Goal: Transaction & Acquisition: Purchase product/service

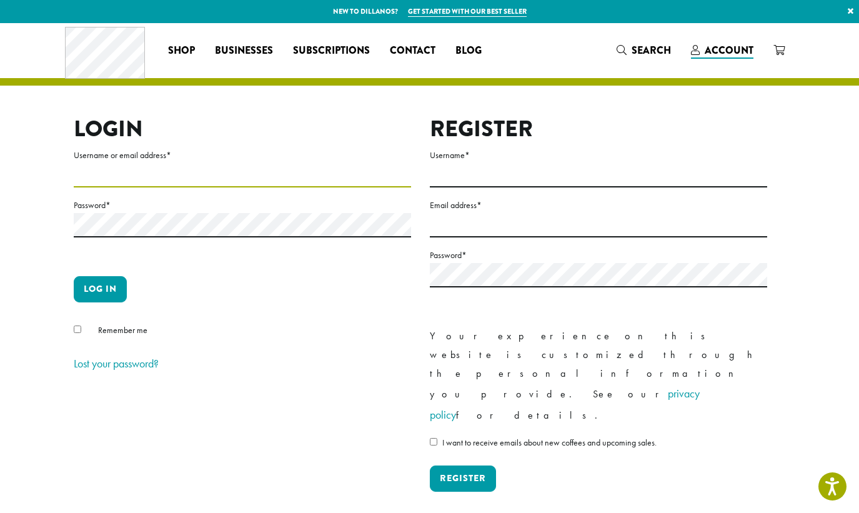
type input "**********"
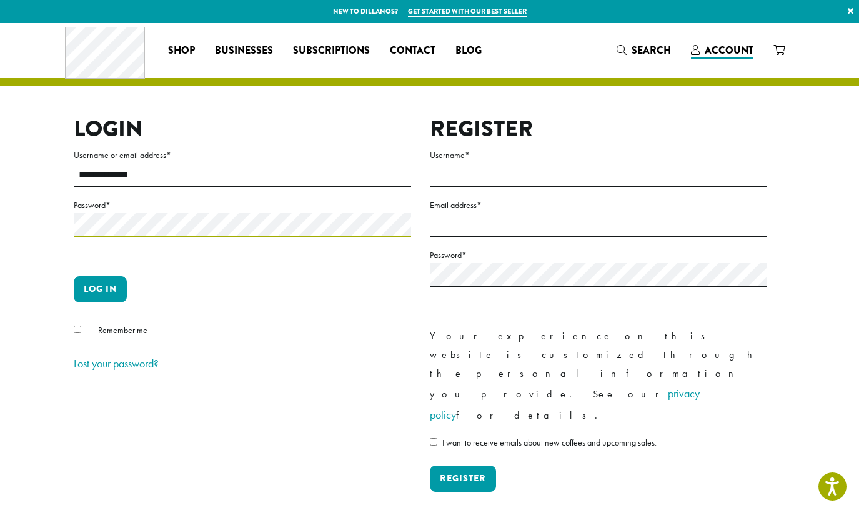
click at [100, 289] on button "Log in" at bounding box center [100, 289] width 53 height 26
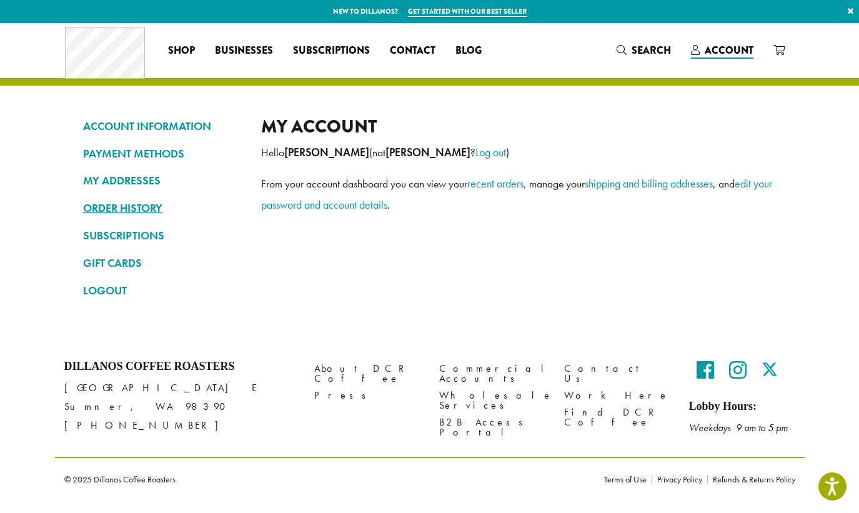
click at [99, 207] on link "ORDER HISTORY" at bounding box center [162, 207] width 159 height 21
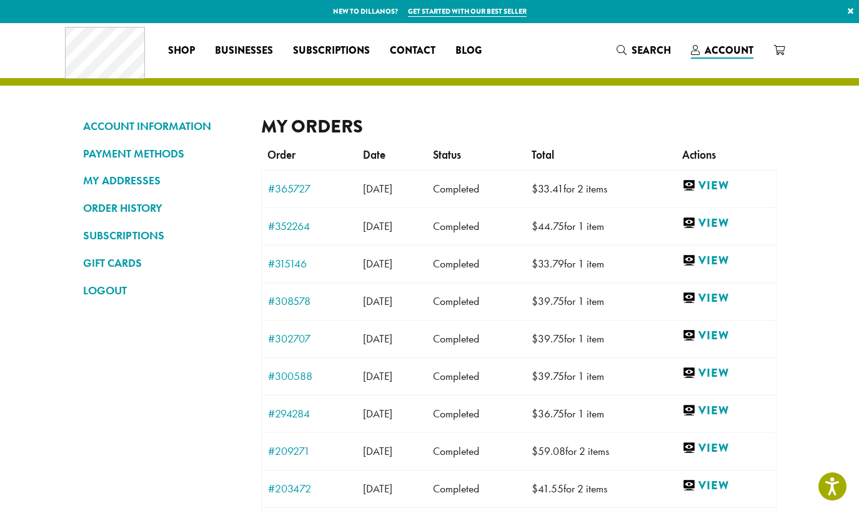
scroll to position [50, 0]
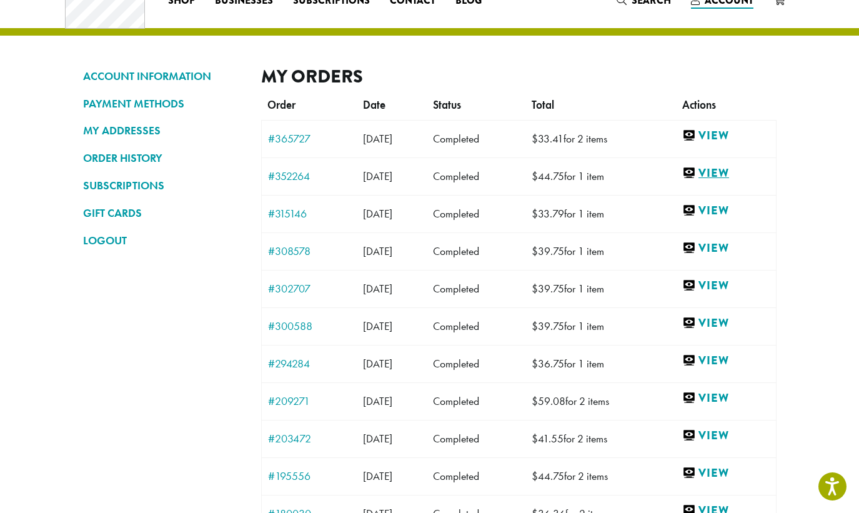
click at [728, 173] on link "View" at bounding box center [725, 174] width 87 height 16
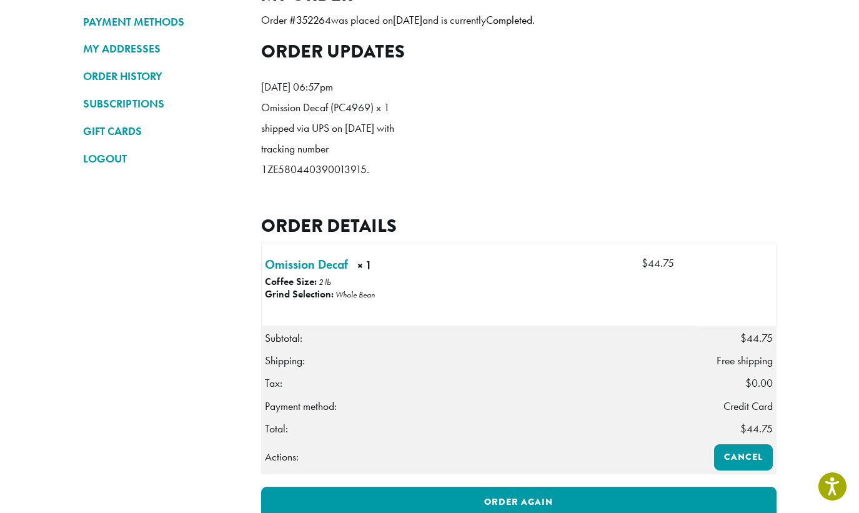
scroll to position [129, 0]
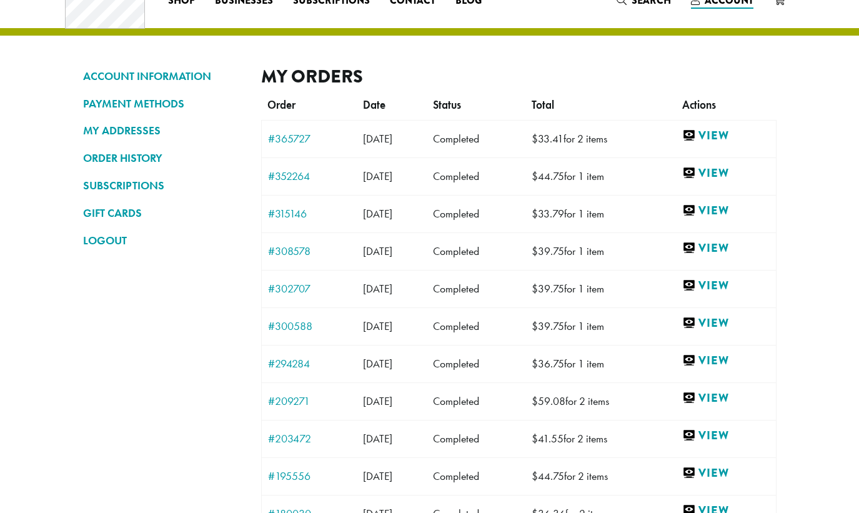
scroll to position [50, 0]
click at [735, 130] on link "View" at bounding box center [725, 136] width 87 height 16
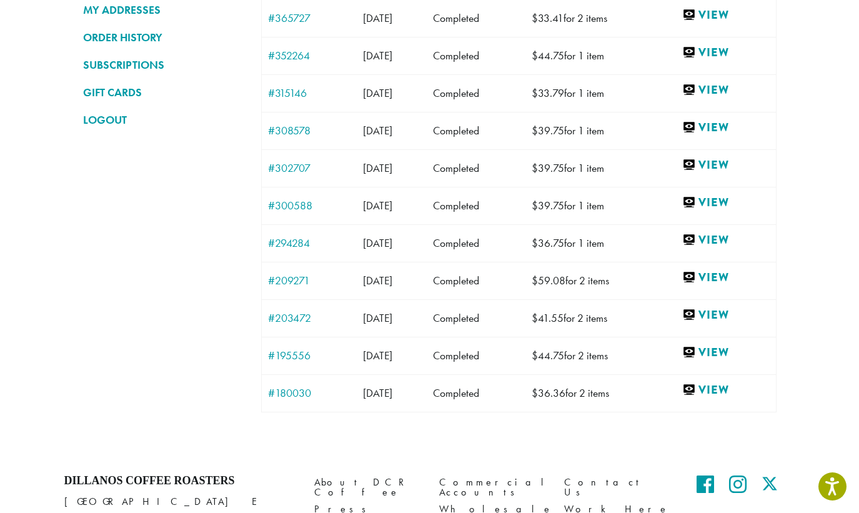
scroll to position [174, 0]
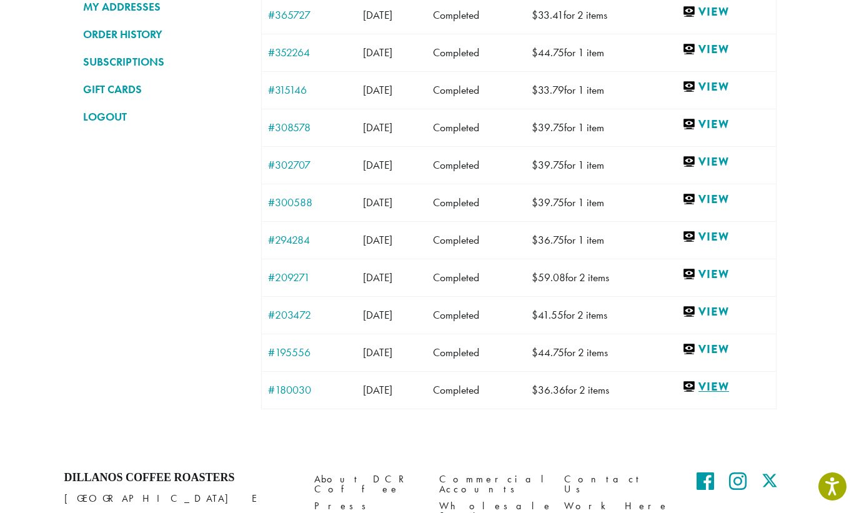
click at [734, 387] on link "View" at bounding box center [725, 387] width 87 height 16
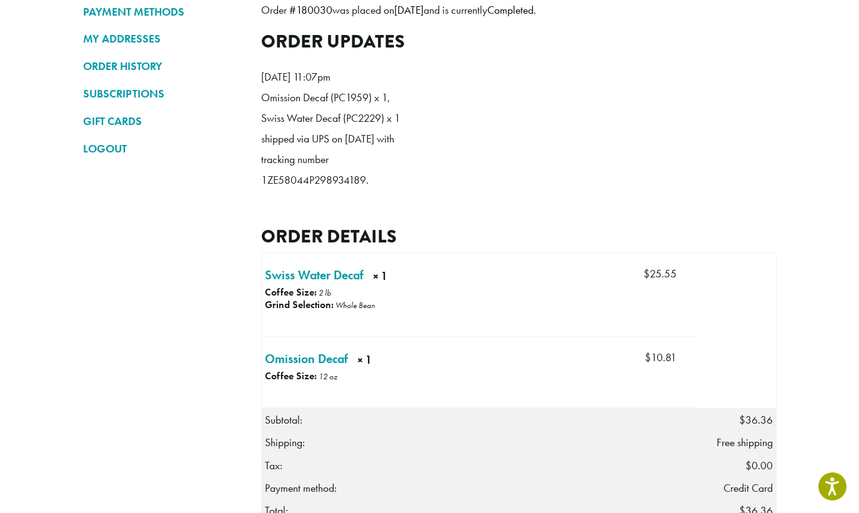
scroll to position [152, 0]
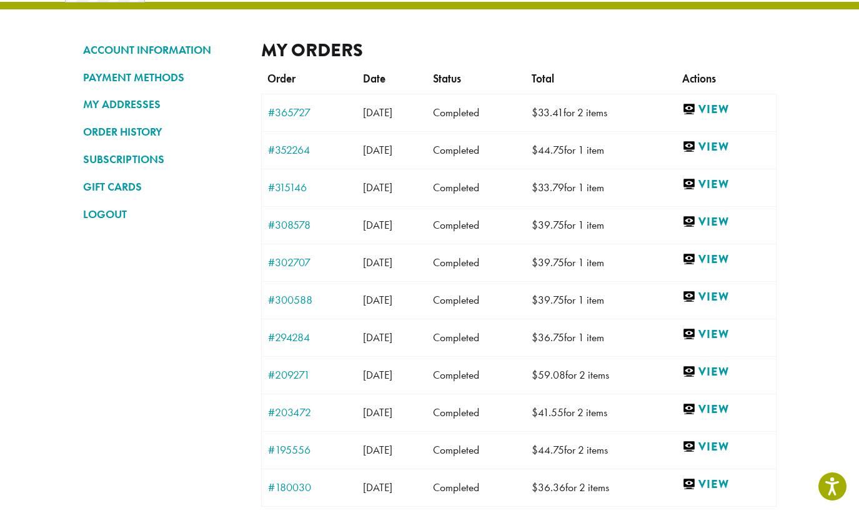
scroll to position [74, 0]
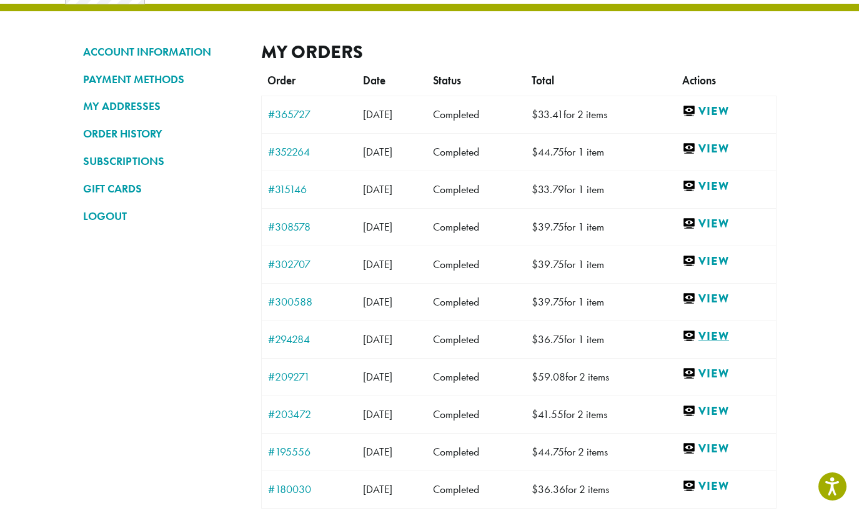
click at [733, 335] on link "View" at bounding box center [725, 337] width 87 height 16
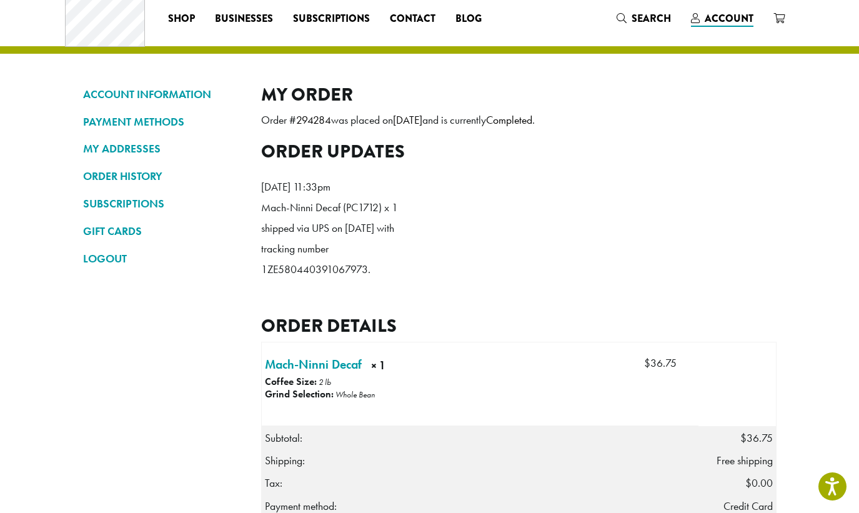
scroll to position [35, 0]
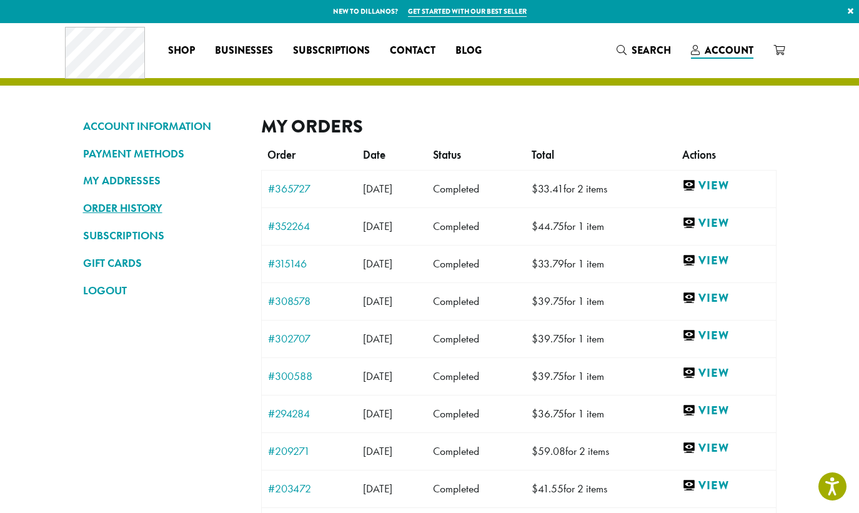
click at [137, 207] on link "ORDER HISTORY" at bounding box center [162, 207] width 159 height 21
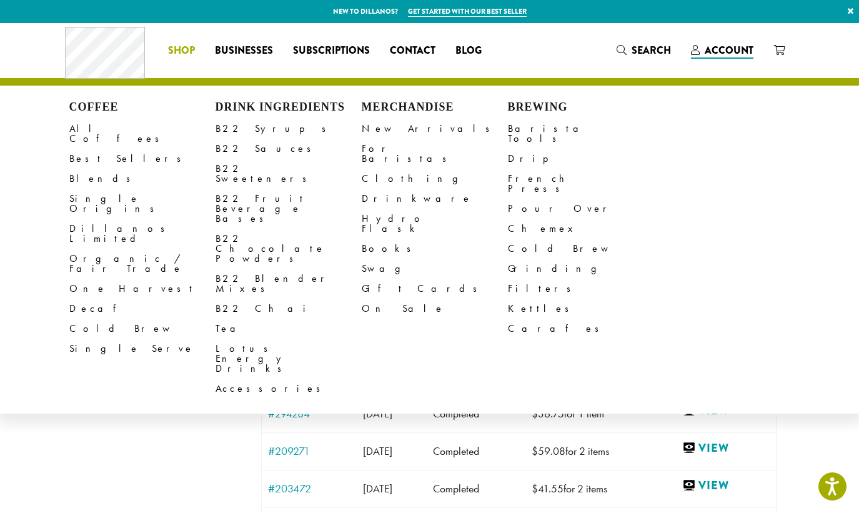
click at [181, 46] on span "Shop" at bounding box center [181, 51] width 27 height 16
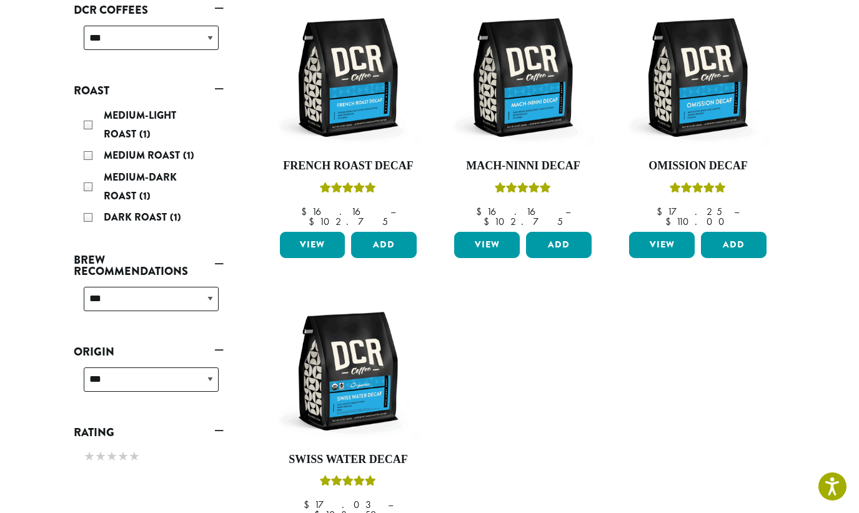
scroll to position [211, 0]
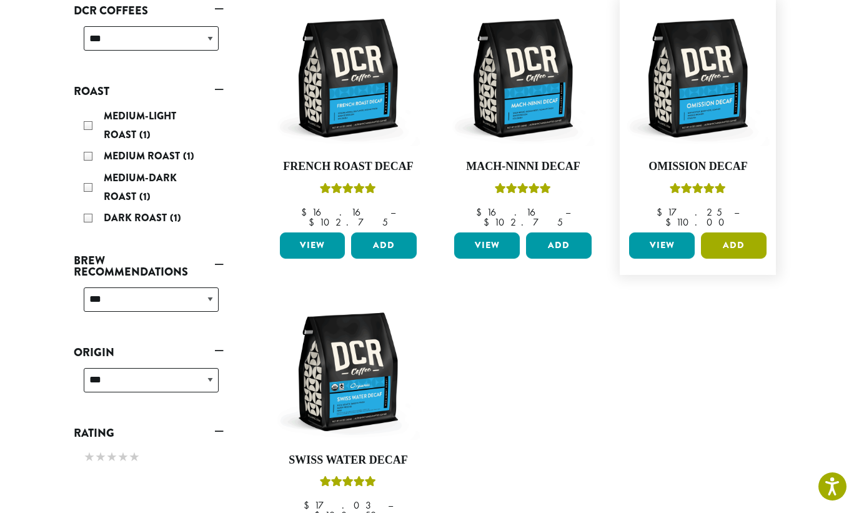
click at [738, 232] on button "Add" at bounding box center [734, 245] width 66 height 26
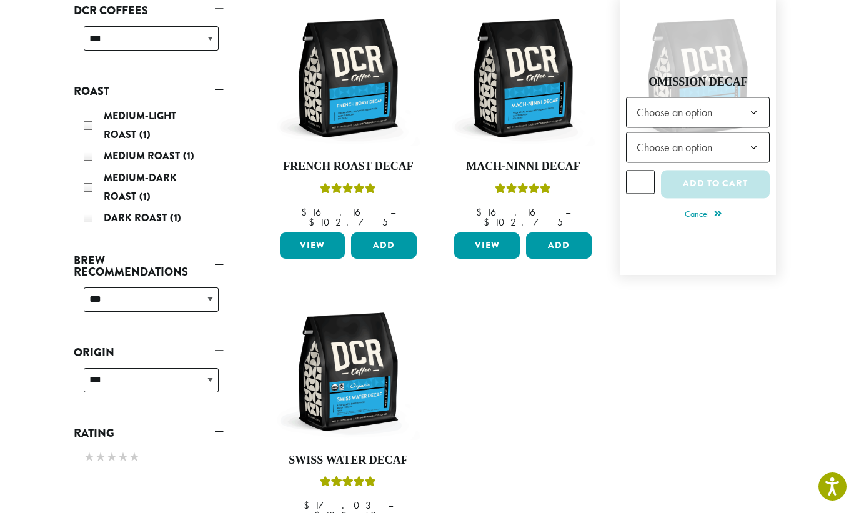
click at [731, 97] on span "Choose an option" at bounding box center [698, 112] width 144 height 31
click at [706, 144] on span "Choose an option" at bounding box center [677, 147] width 93 height 24
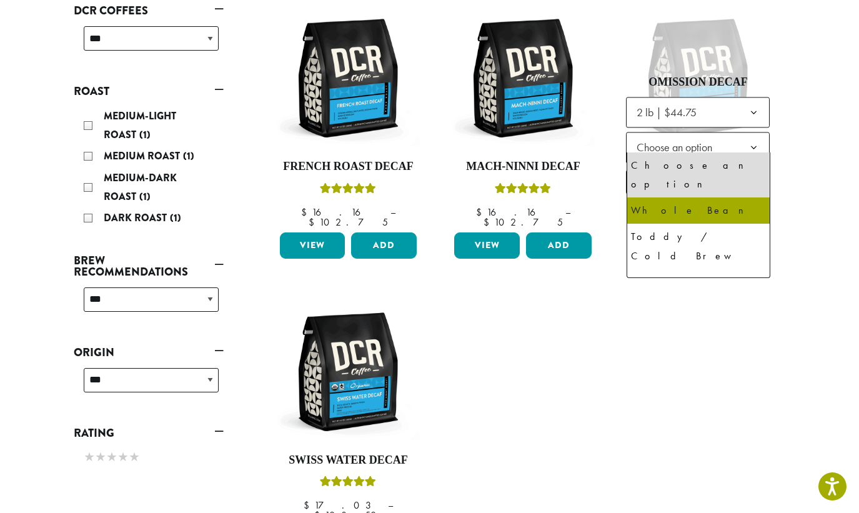
select select "**********"
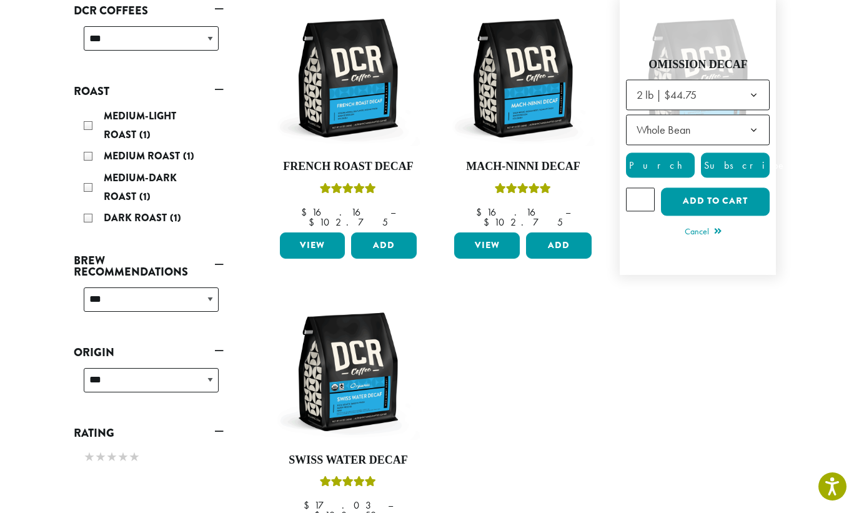
click at [741, 166] on label "Subscribe" at bounding box center [735, 164] width 69 height 25
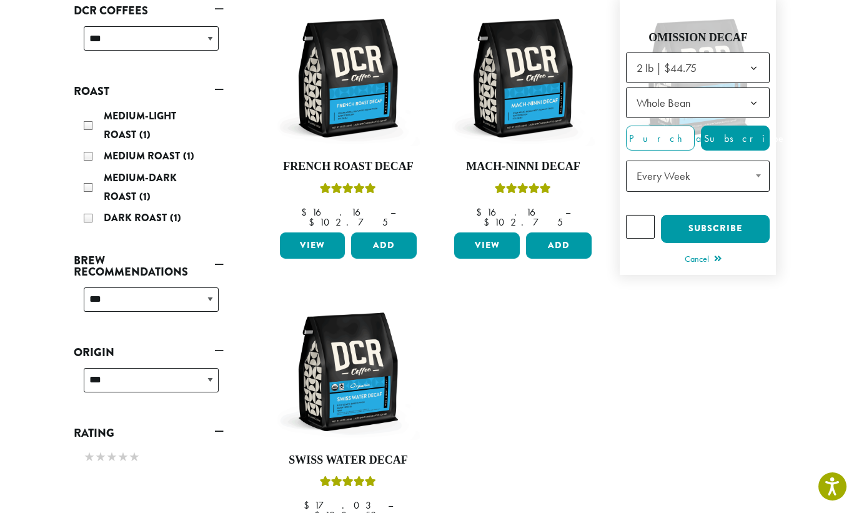
click at [729, 167] on span "Every Week" at bounding box center [698, 176] width 144 height 31
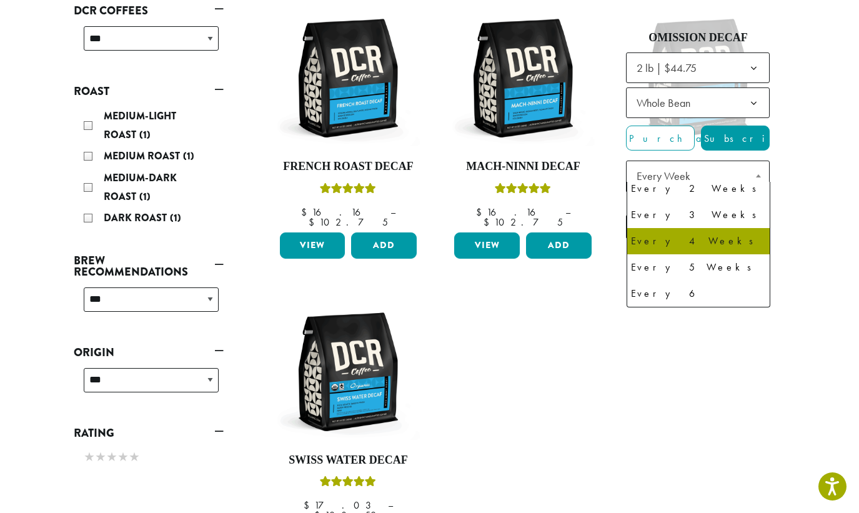
scroll to position [32, 0]
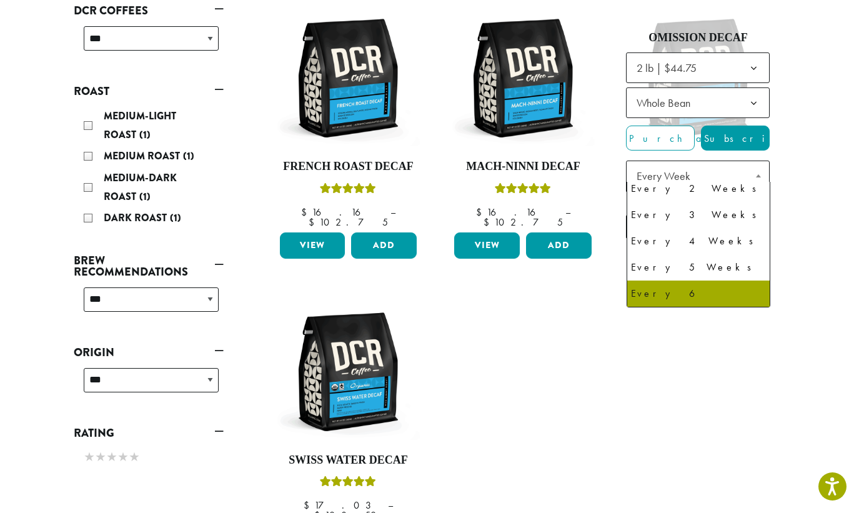
click at [728, 349] on ul "**********" at bounding box center [523, 284] width 525 height 586
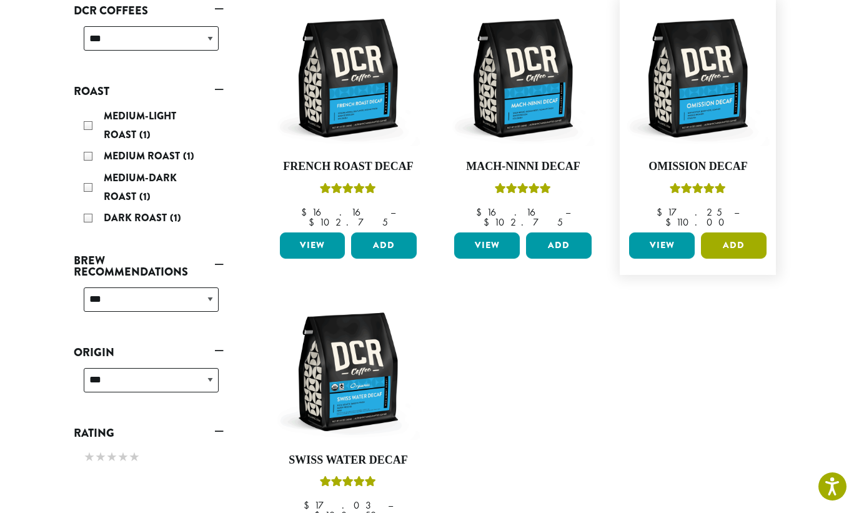
click at [727, 239] on button "Add" at bounding box center [734, 245] width 66 height 26
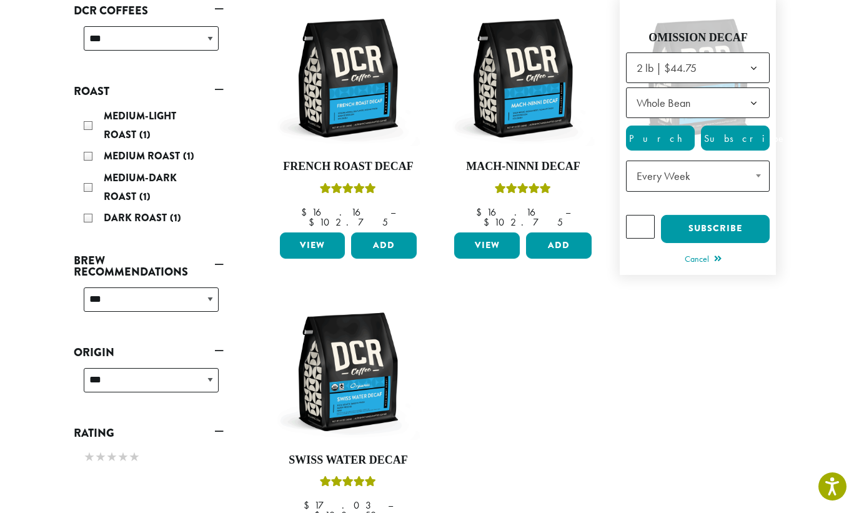
click at [663, 137] on span "Purchase" at bounding box center [679, 138] width 106 height 13
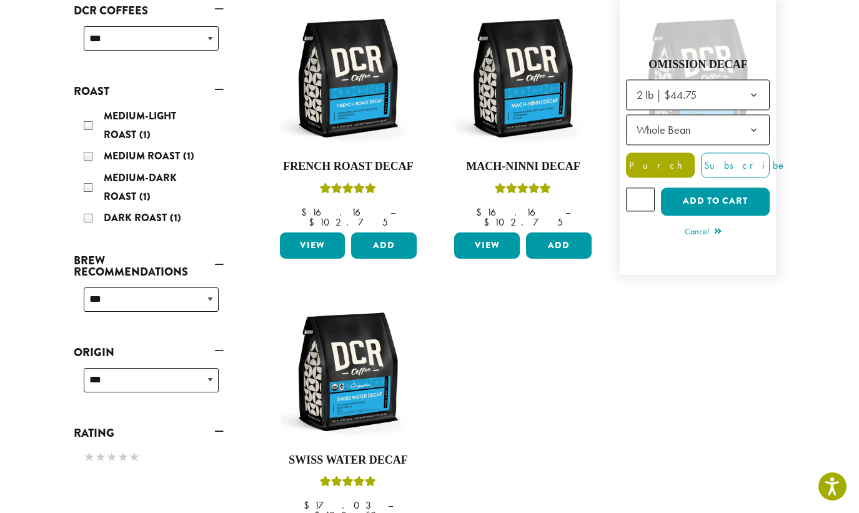
click at [658, 164] on span "Purchase" at bounding box center [679, 165] width 106 height 13
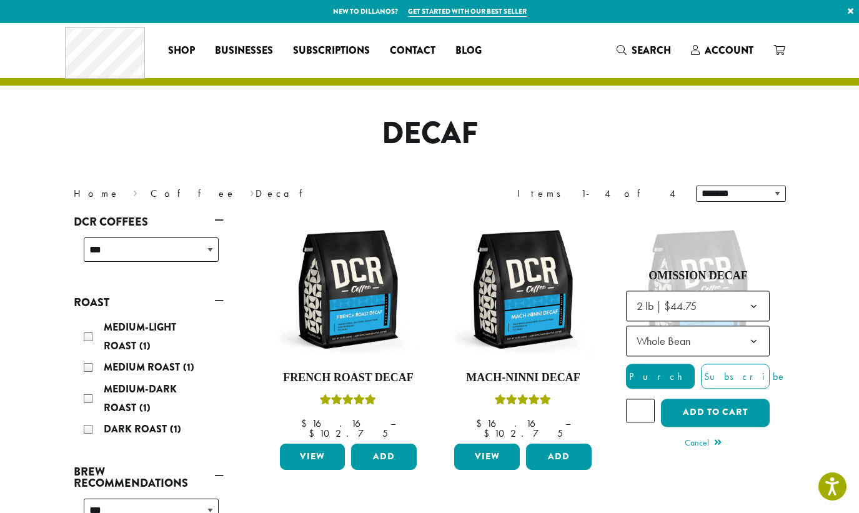
scroll to position [0, 0]
click at [709, 412] on button "Add to cart" at bounding box center [715, 412] width 109 height 28
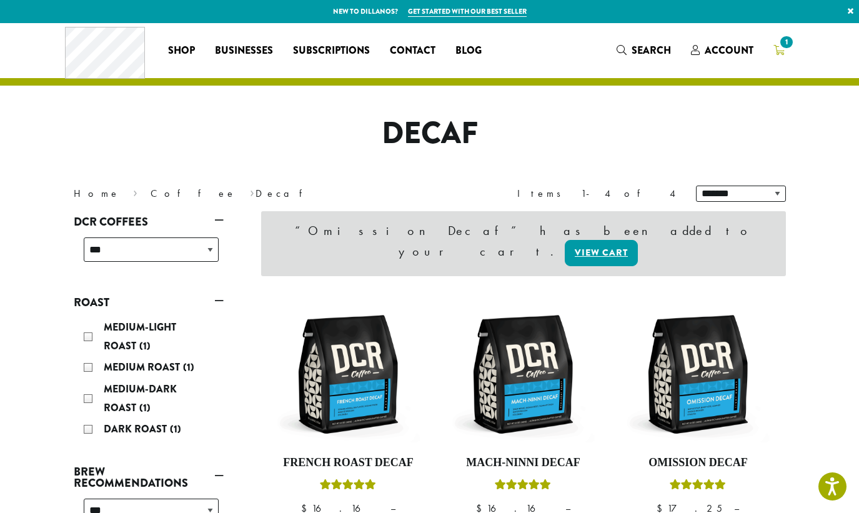
click at [782, 47] on span "1" at bounding box center [786, 42] width 17 height 17
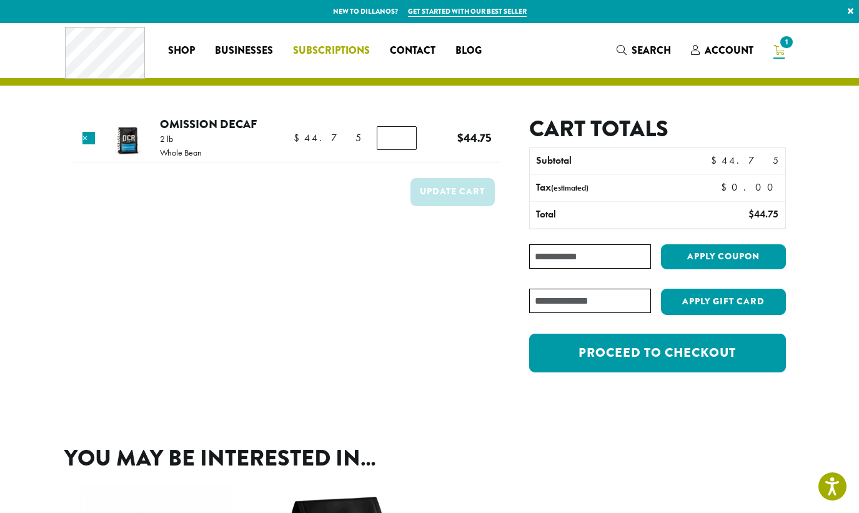
click at [328, 51] on span "Subscriptions" at bounding box center [331, 51] width 77 height 16
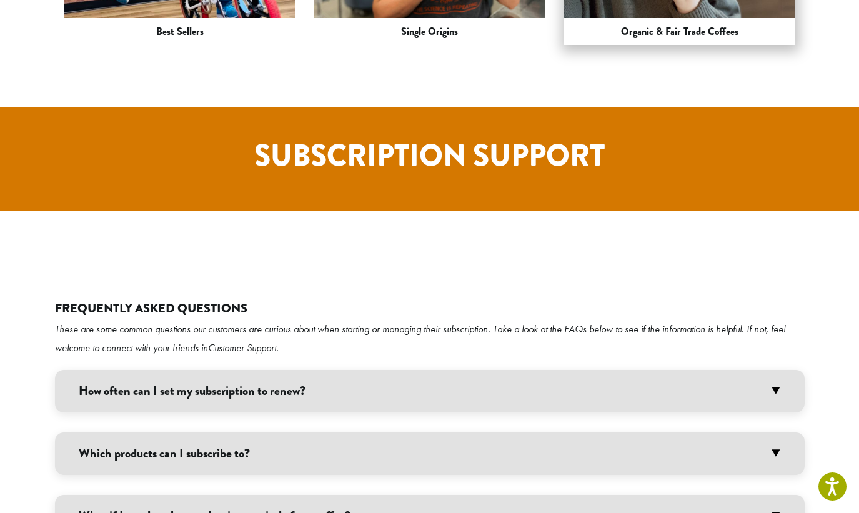
scroll to position [2190, 0]
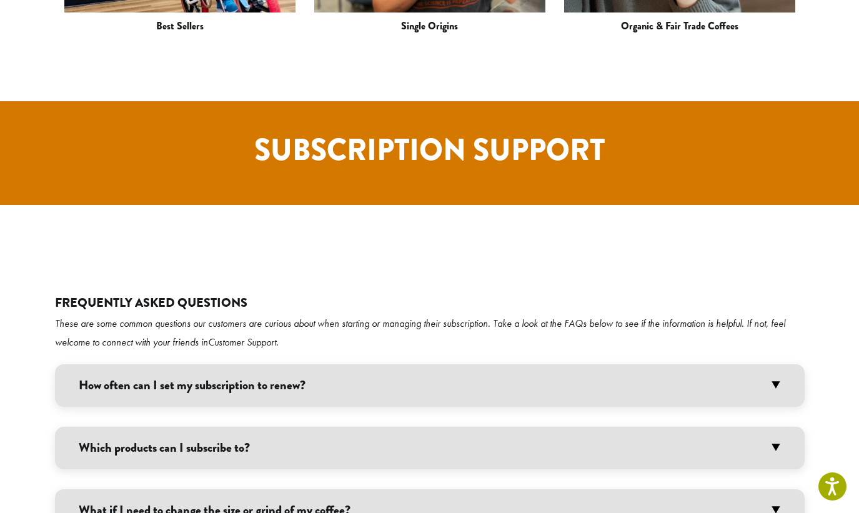
click at [768, 364] on h3 "How often can I set my subscription to renew?" at bounding box center [429, 385] width 749 height 42
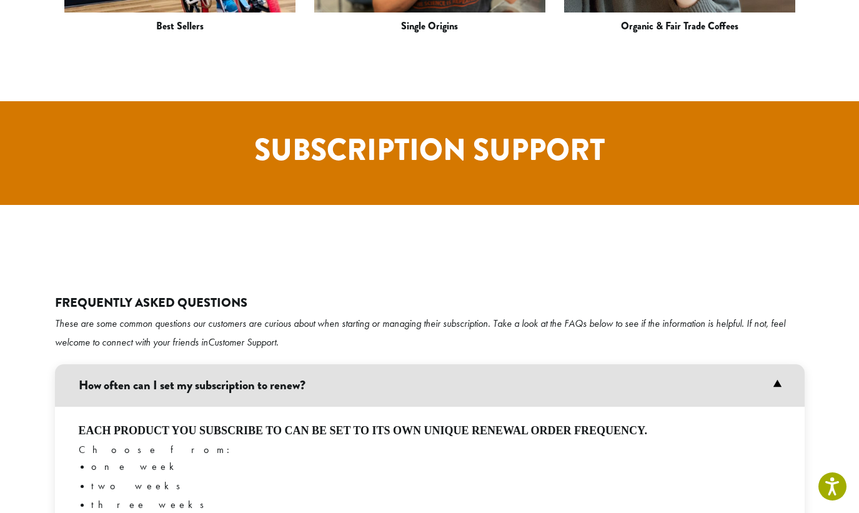
click at [774, 364] on h3 "How often can I set my subscription to renew?" at bounding box center [429, 385] width 749 height 42
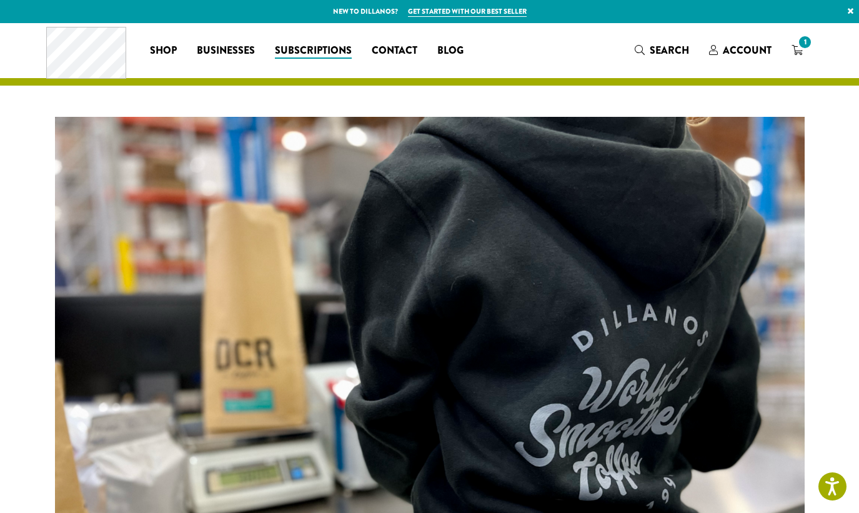
scroll to position [0, 0]
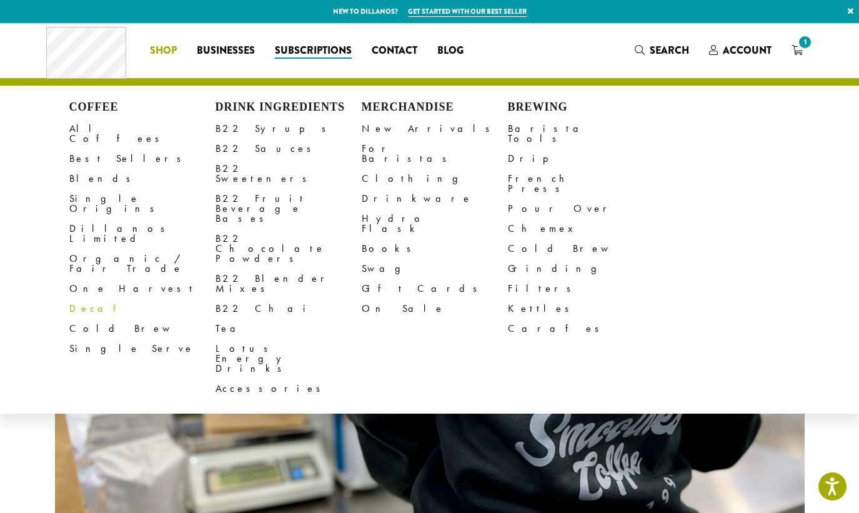
click at [87, 299] on link "Decaf" at bounding box center [142, 309] width 146 height 20
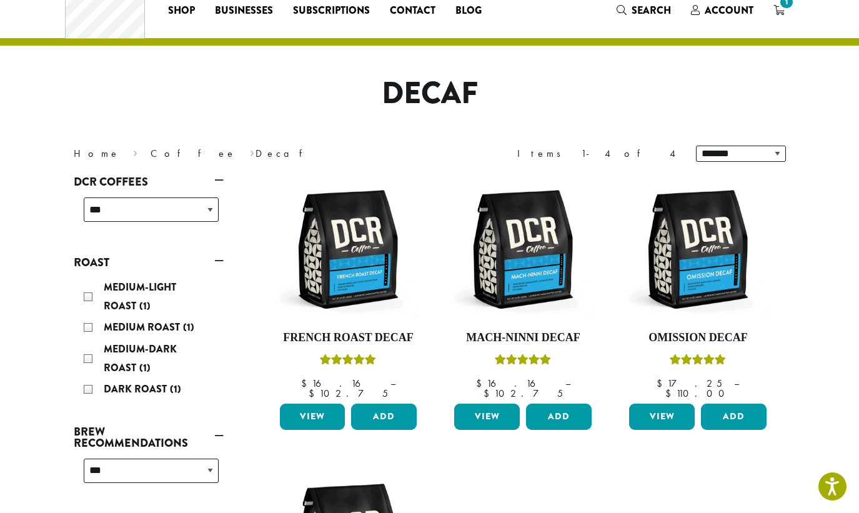
scroll to position [102, 0]
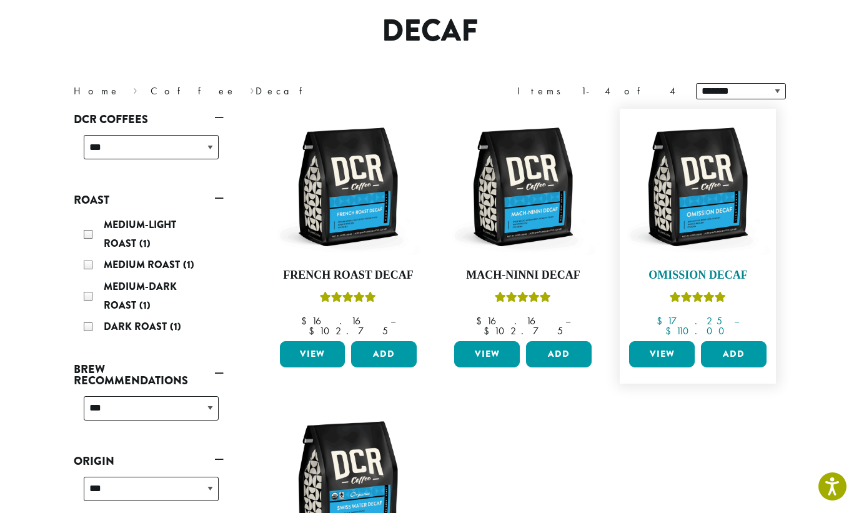
click at [710, 204] on img at bounding box center [698, 187] width 144 height 144
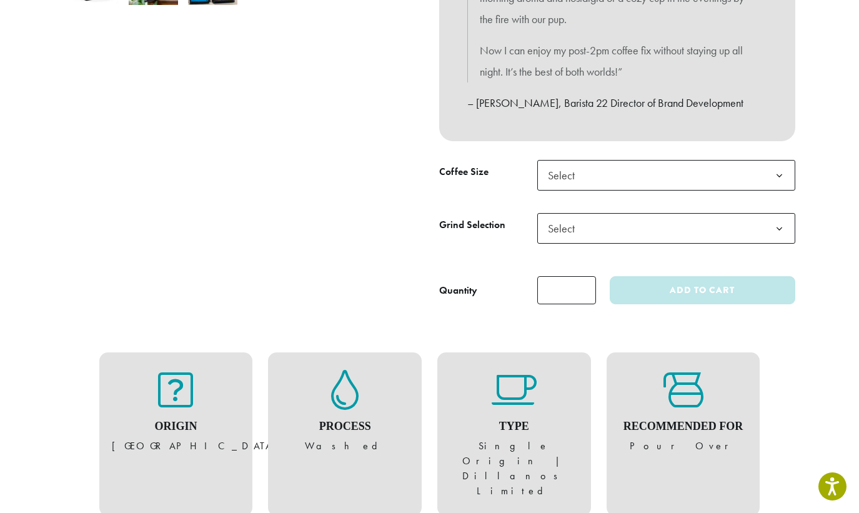
scroll to position [559, 0]
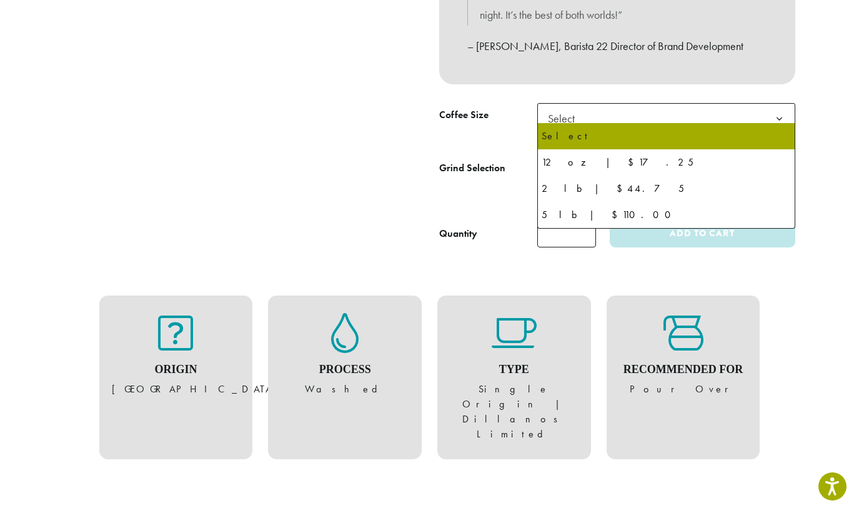
click at [663, 116] on span "Select" at bounding box center [666, 118] width 258 height 31
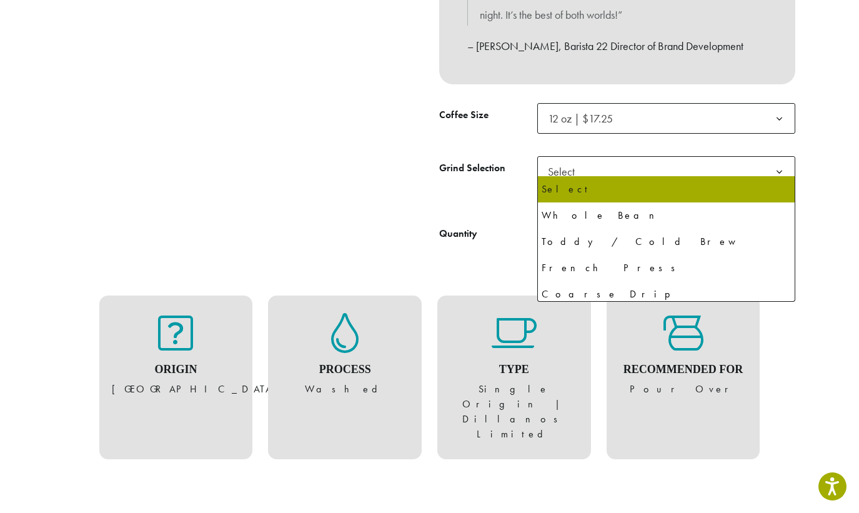
click at [620, 162] on span "Select" at bounding box center [666, 171] width 258 height 31
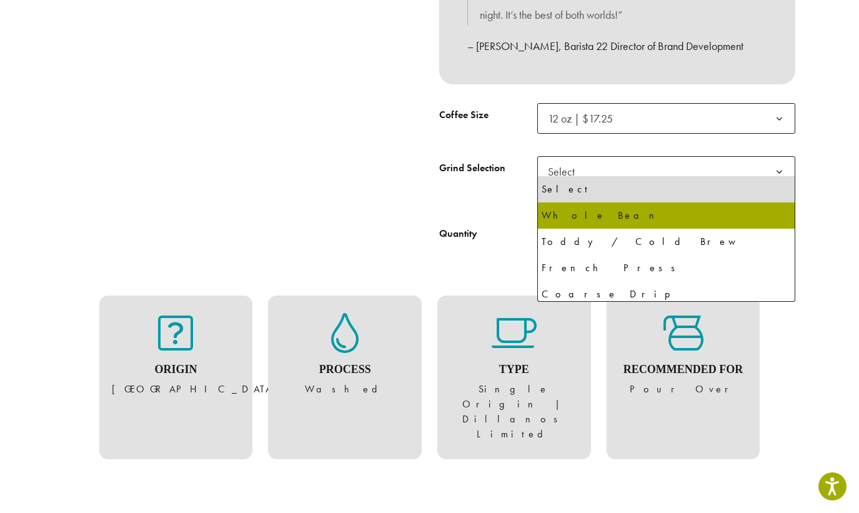
select select "*********"
select select "**********"
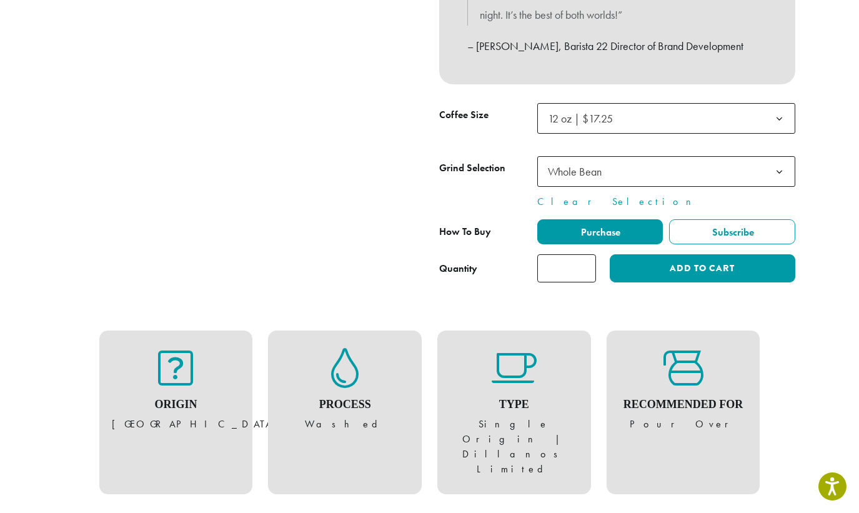
type input "*"
click at [583, 254] on input "*" at bounding box center [566, 268] width 59 height 28
click at [744, 228] on span "Subscribe" at bounding box center [732, 231] width 44 height 13
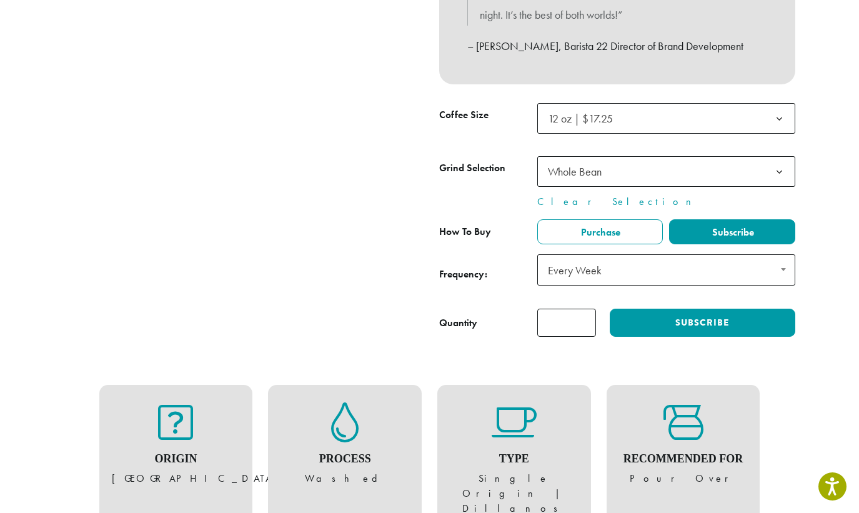
click at [688, 279] on div "**********" at bounding box center [617, 276] width 356 height 44
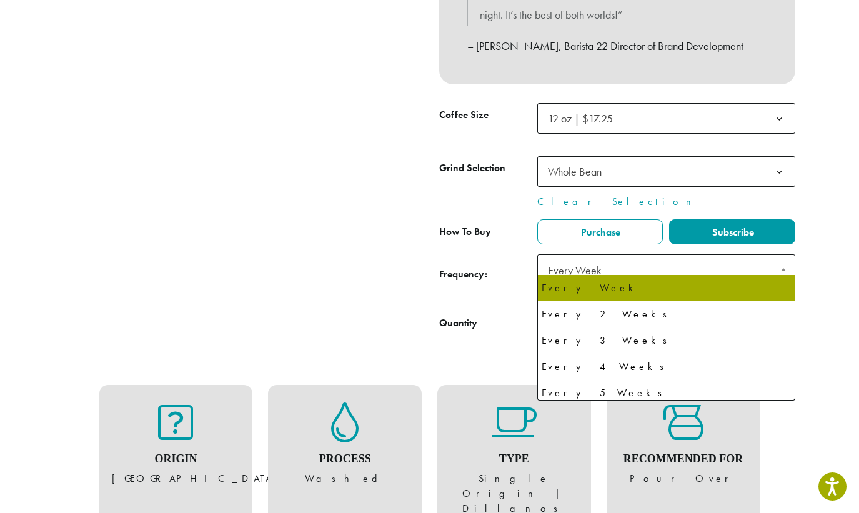
click at [683, 261] on span "Every Week" at bounding box center [666, 269] width 258 height 31
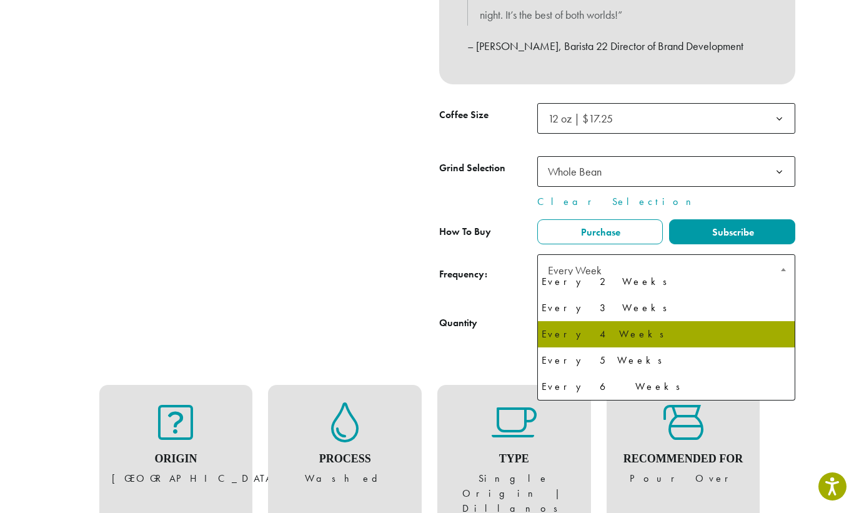
scroll to position [32, 0]
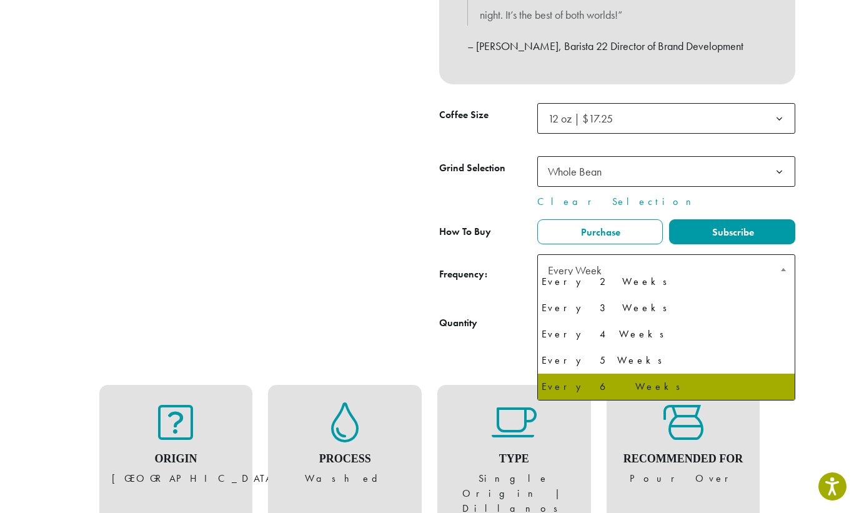
select select "******"
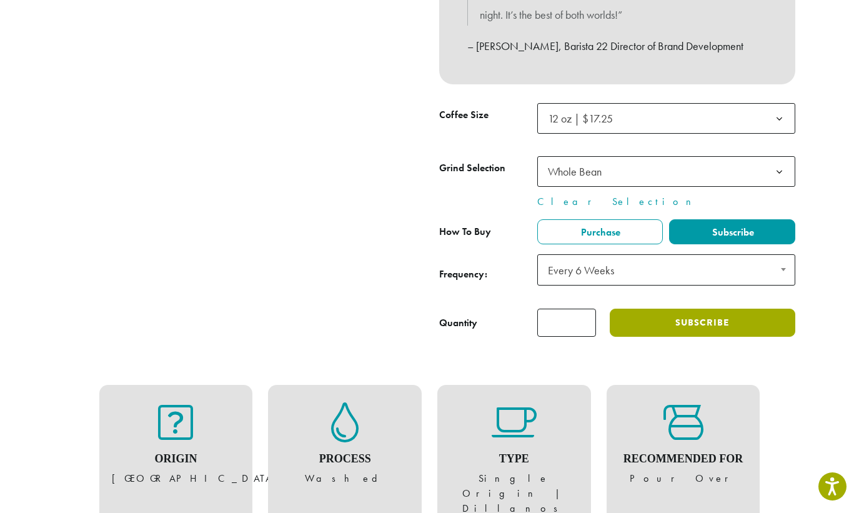
click at [699, 318] on button "Subscribe" at bounding box center [702, 323] width 185 height 28
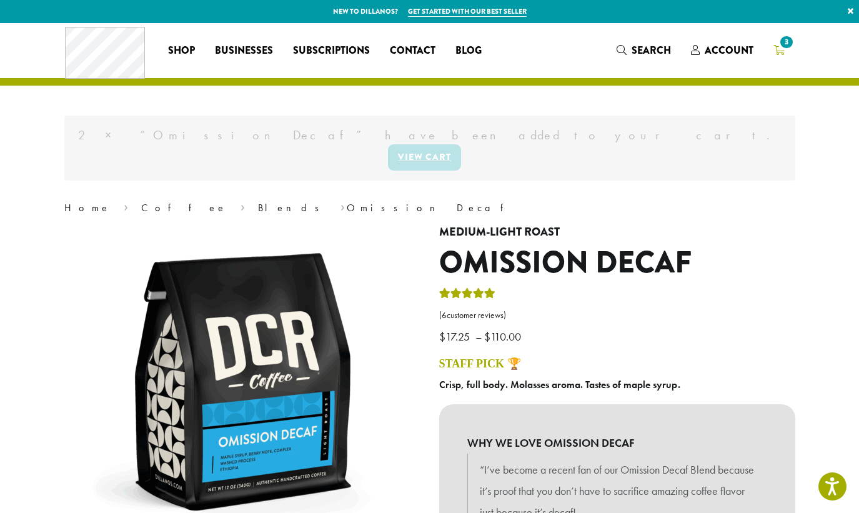
click at [779, 43] on span "3" at bounding box center [786, 42] width 17 height 17
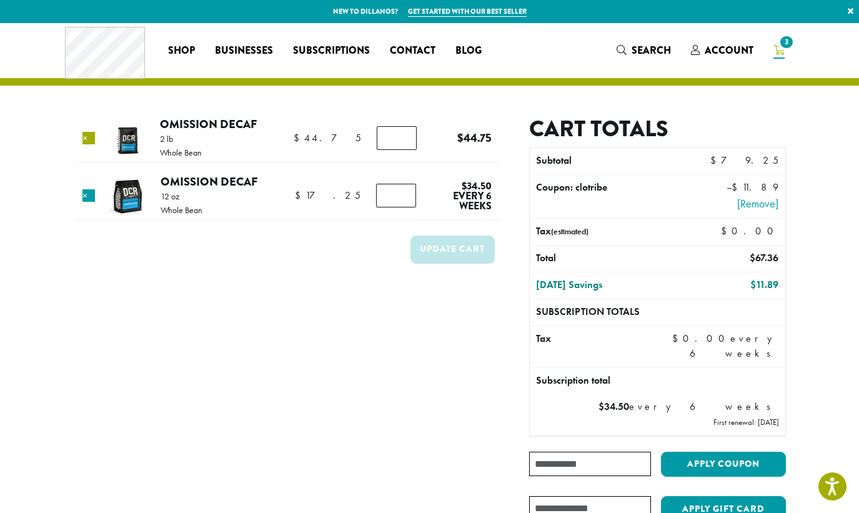
click at [92, 137] on link "×" at bounding box center [88, 138] width 12 height 12
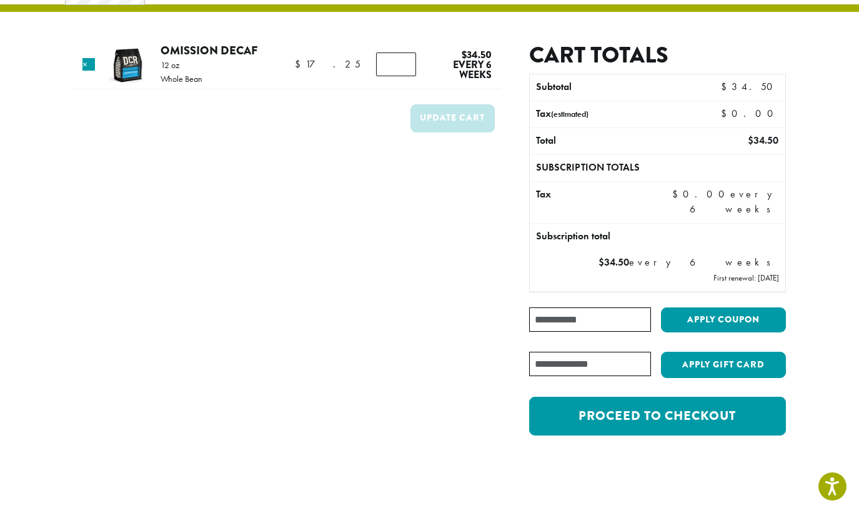
scroll to position [74, 0]
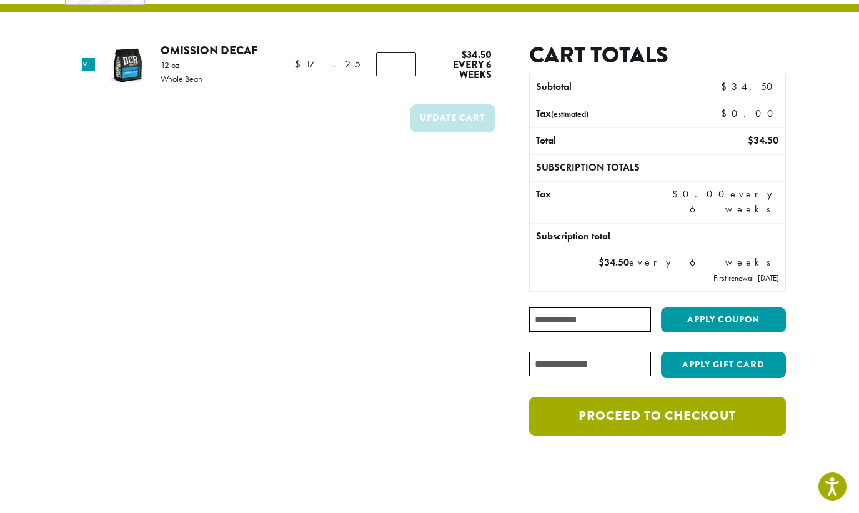
click at [648, 412] on link "Proceed to checkout" at bounding box center [657, 416] width 256 height 39
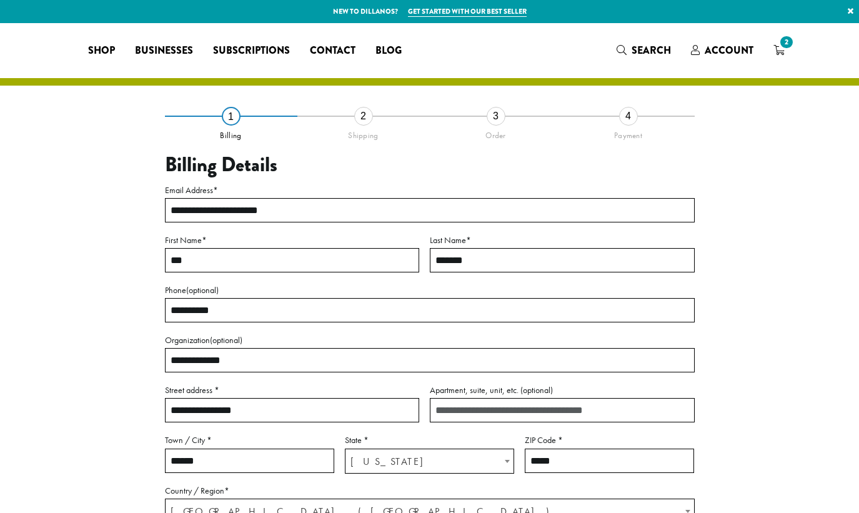
select select "**"
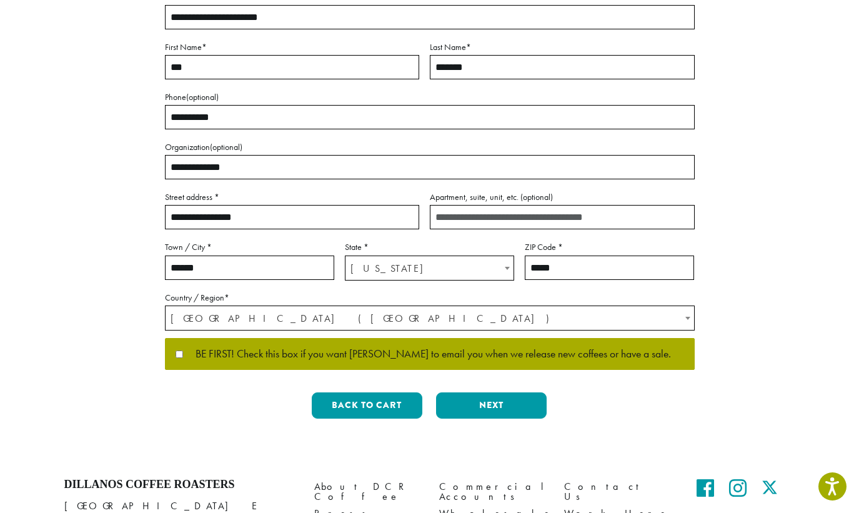
scroll to position [194, 0]
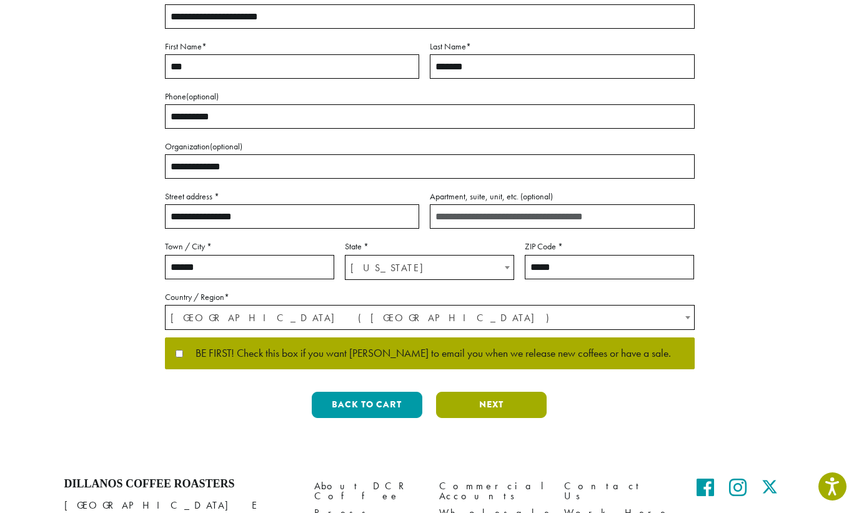
click at [489, 404] on button "Next" at bounding box center [491, 405] width 111 height 26
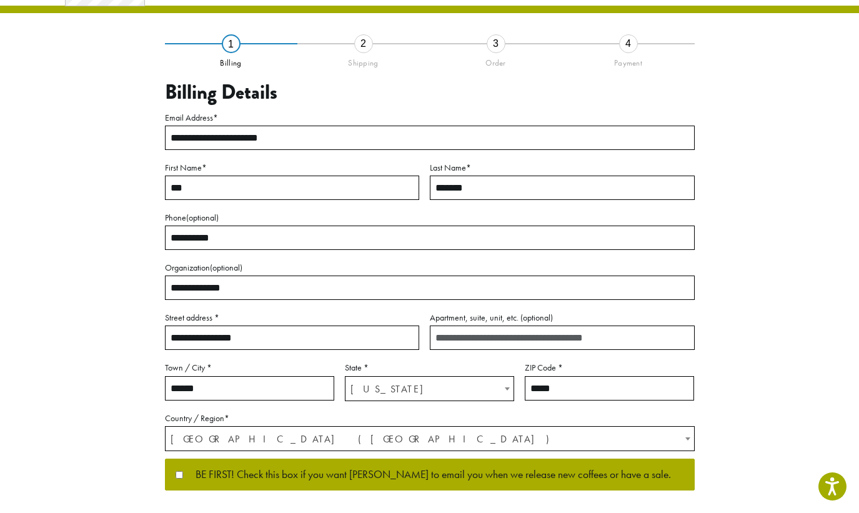
scroll to position [14, 0]
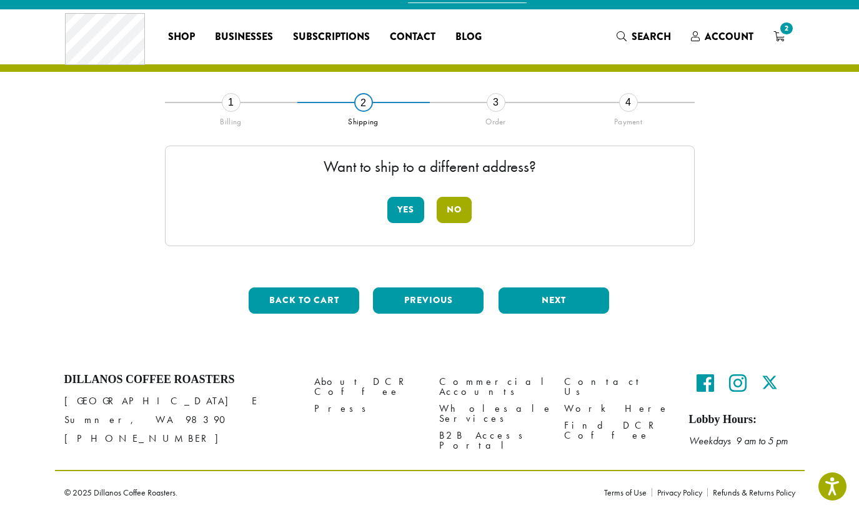
click at [454, 207] on button "No" at bounding box center [454, 210] width 35 height 26
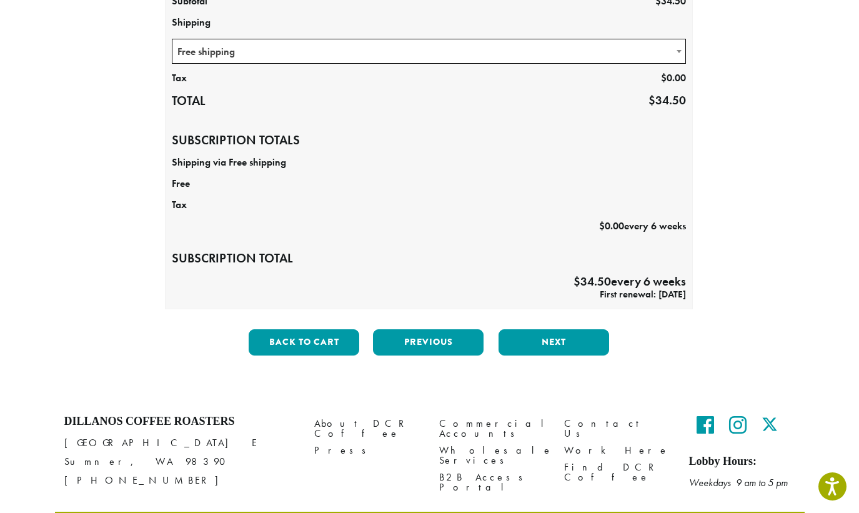
scroll to position [259, 0]
click at [563, 342] on button "Next" at bounding box center [553, 342] width 111 height 26
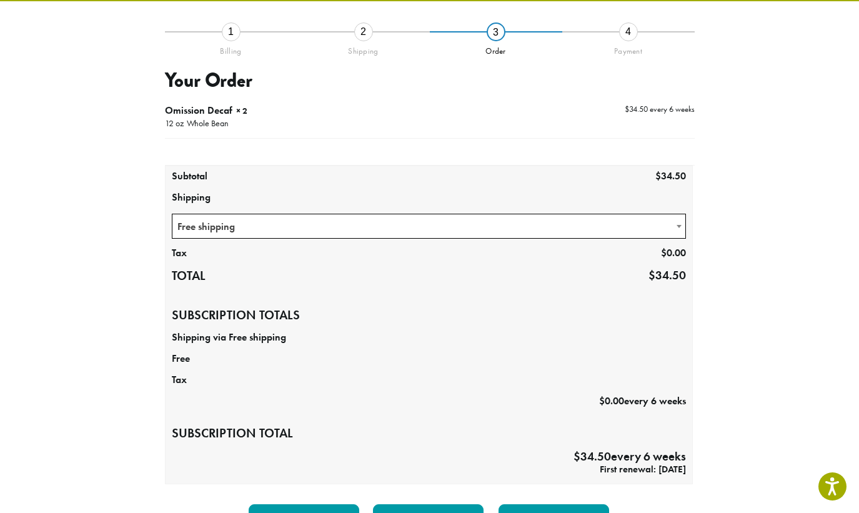
scroll to position [71, 0]
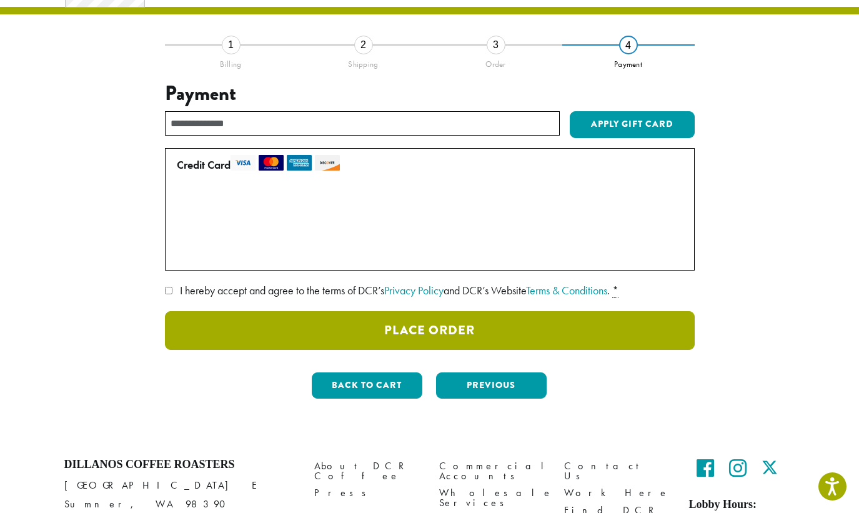
click at [434, 325] on button "Place Order" at bounding box center [430, 330] width 530 height 39
